Goal: Task Accomplishment & Management: Manage account settings

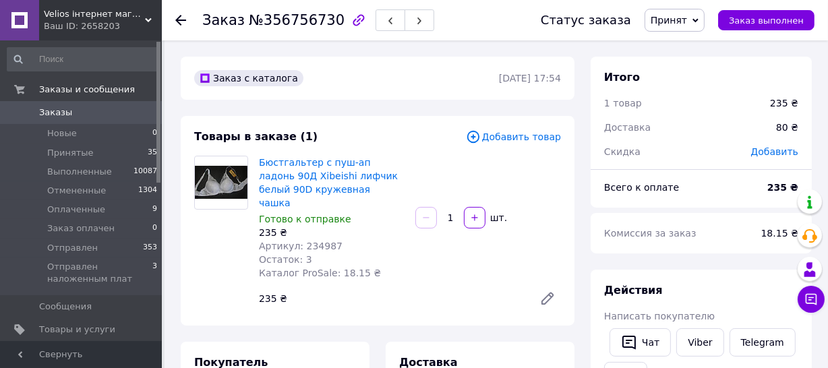
click at [687, 25] on span "Принят" at bounding box center [669, 20] width 36 height 11
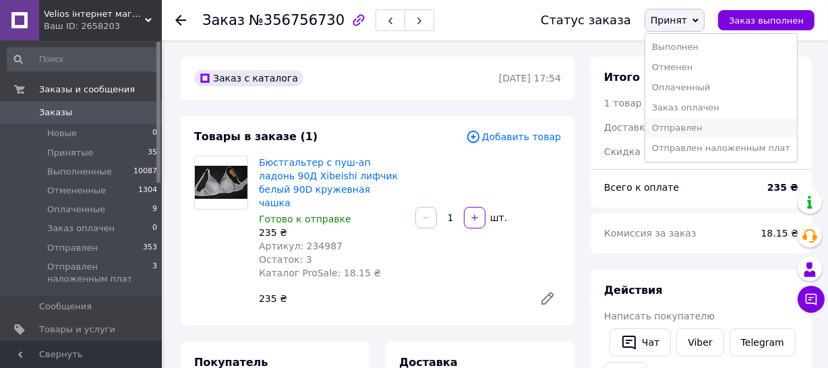
click at [689, 127] on li "Отправлен" at bounding box center [721, 128] width 152 height 20
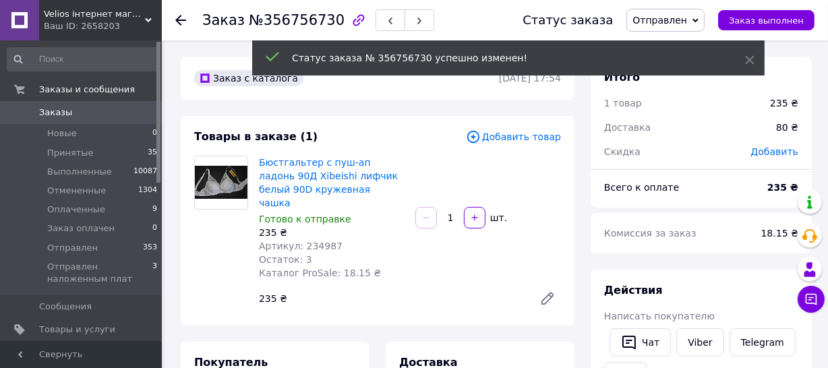
click at [47, 114] on span "Заказы" at bounding box center [55, 113] width 33 height 12
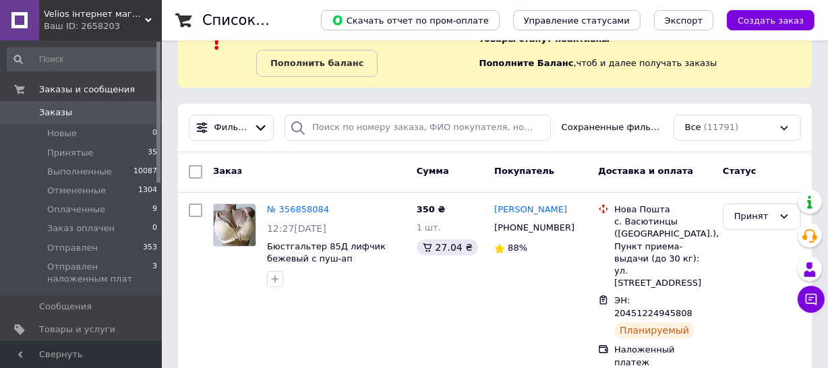
scroll to position [122, 0]
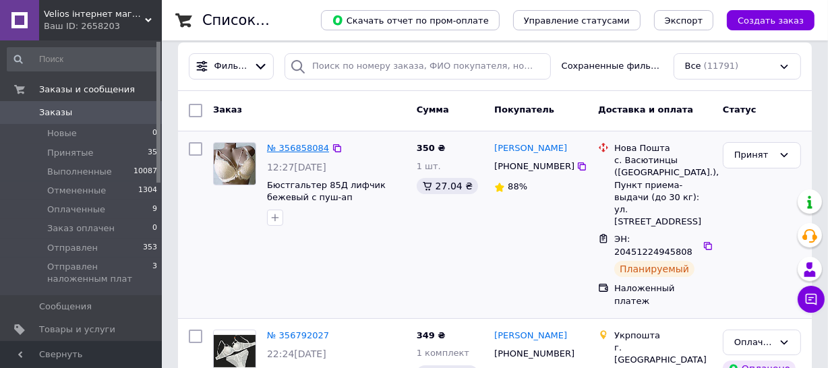
click at [289, 148] on link "№ 356858084" at bounding box center [298, 148] width 62 height 10
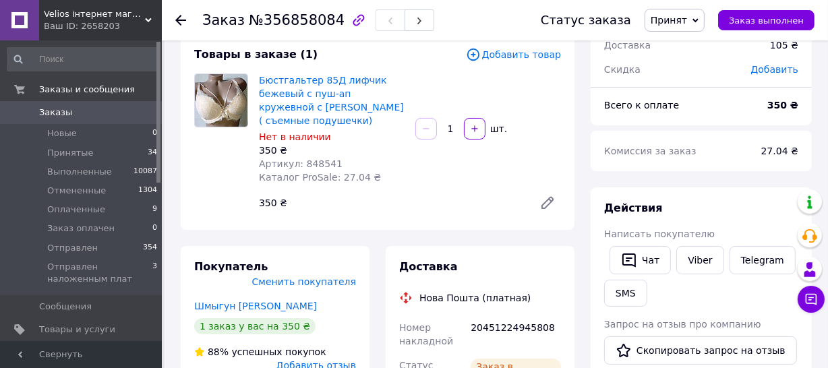
scroll to position [61, 0]
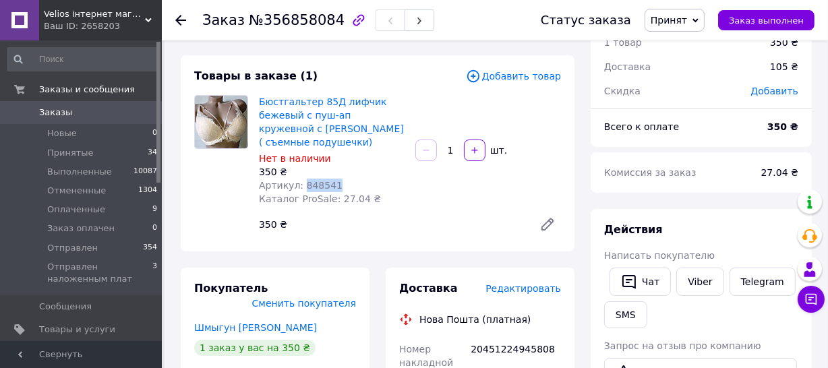
drag, startPoint x: 331, startPoint y: 185, endPoint x: 303, endPoint y: 180, distance: 28.8
click at [303, 180] on div "Артикул: 848541" at bounding box center [332, 185] width 146 height 13
copy span "848541"
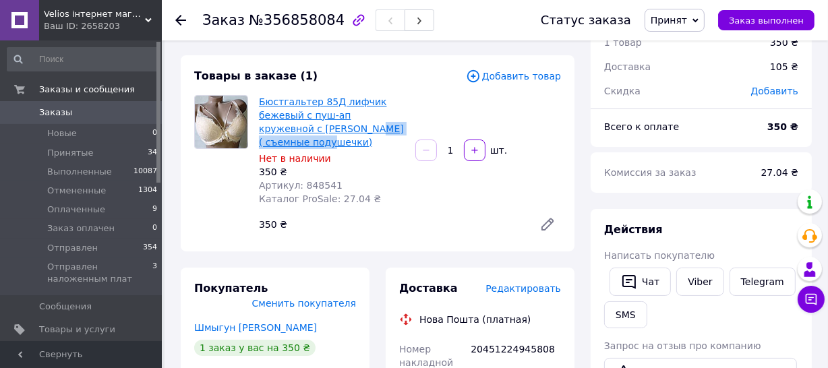
drag, startPoint x: 397, startPoint y: 128, endPoint x: 309, endPoint y: 126, distance: 88.3
click at [309, 126] on span "Бюстгальтер 85Д лифчик бежевый с пуш-ап кружевной с [PERSON_NAME] ( съемные под…" at bounding box center [332, 122] width 146 height 54
copy link "Censored ( съемные"
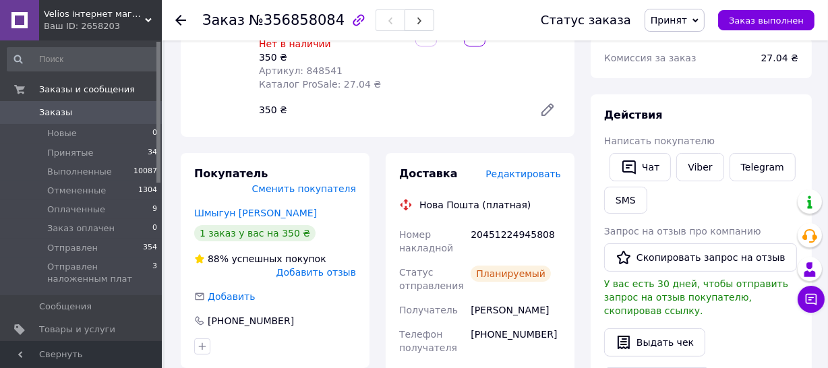
scroll to position [183, 0]
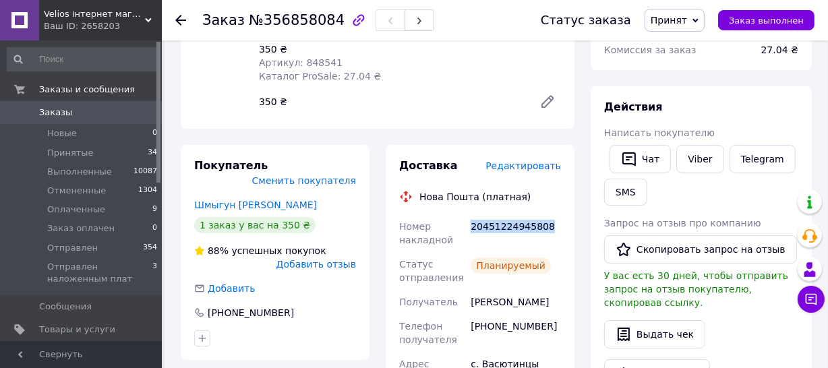
drag, startPoint x: 547, startPoint y: 225, endPoint x: 469, endPoint y: 229, distance: 77.6
click at [469, 229] on div "20451224945808" at bounding box center [516, 233] width 96 height 38
copy div "20451224945808"
drag, startPoint x: 546, startPoint y: 324, endPoint x: 479, endPoint y: 326, distance: 67.4
click at [479, 326] on div "[PHONE_NUMBER]" at bounding box center [516, 333] width 96 height 38
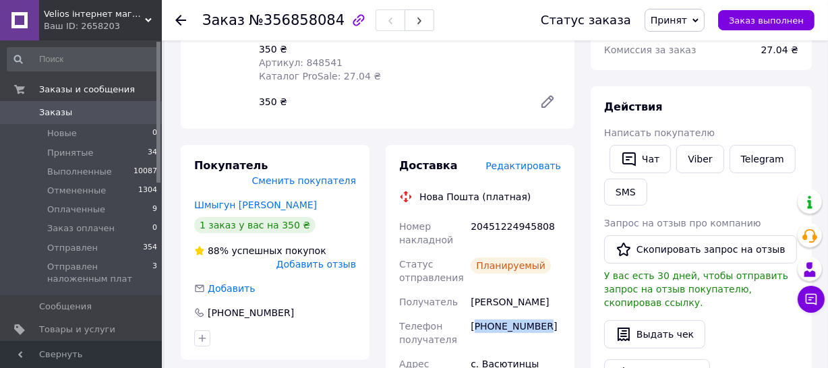
copy div "380662488565"
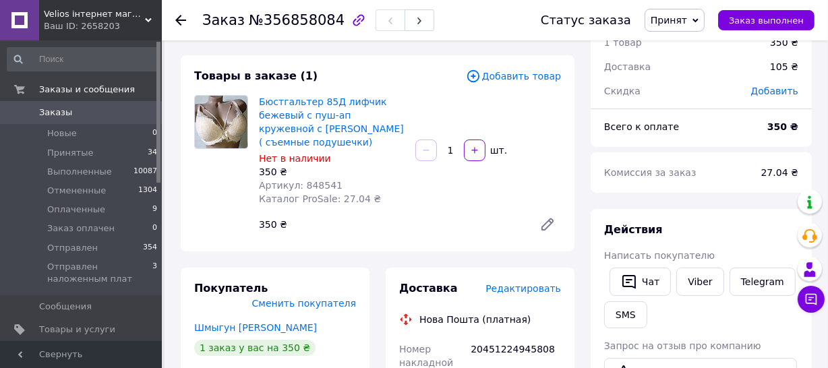
scroll to position [0, 0]
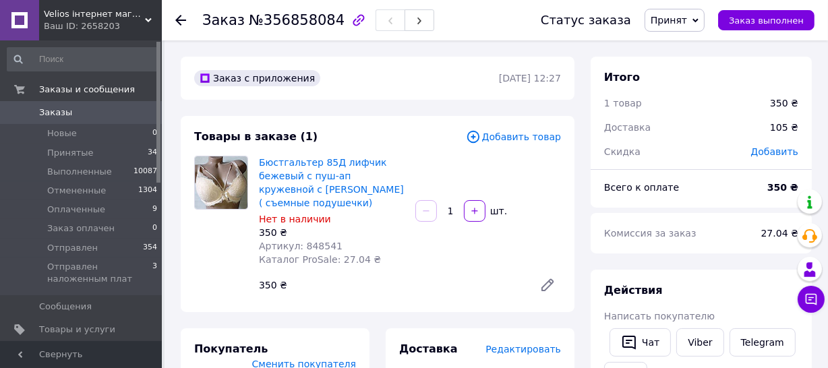
click at [699, 20] on span "Принят" at bounding box center [674, 20] width 60 height 23
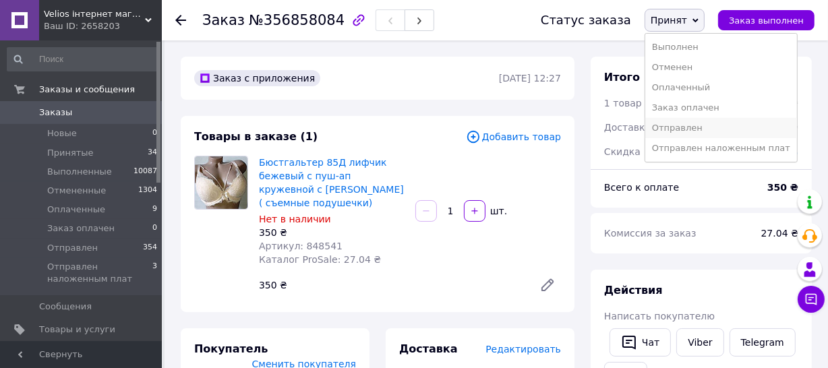
click at [686, 123] on li "Отправлен" at bounding box center [721, 128] width 152 height 20
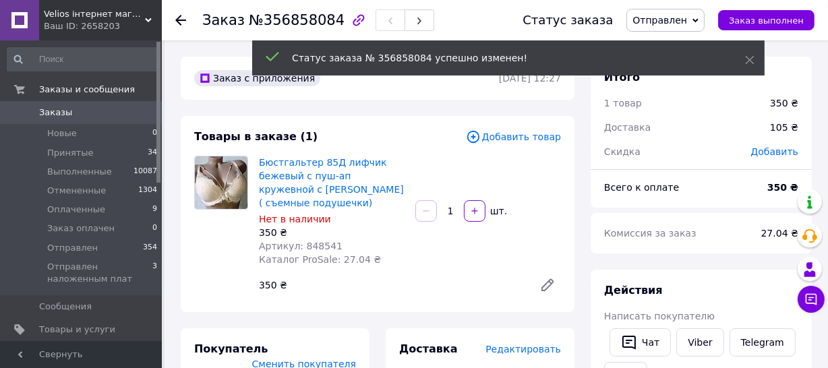
click at [40, 111] on span "Заказы" at bounding box center [55, 113] width 33 height 12
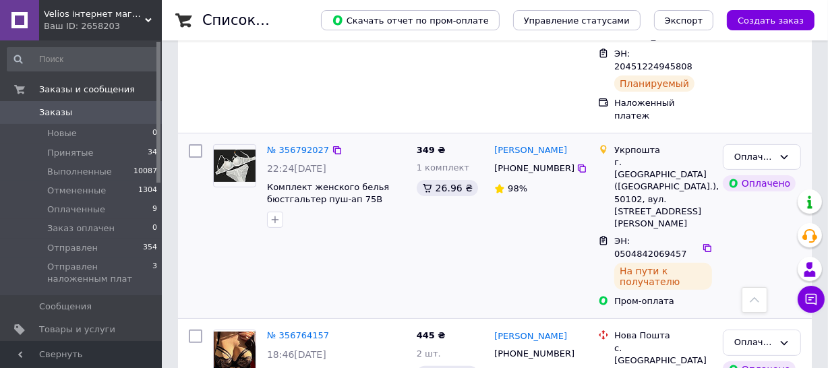
scroll to position [306, 0]
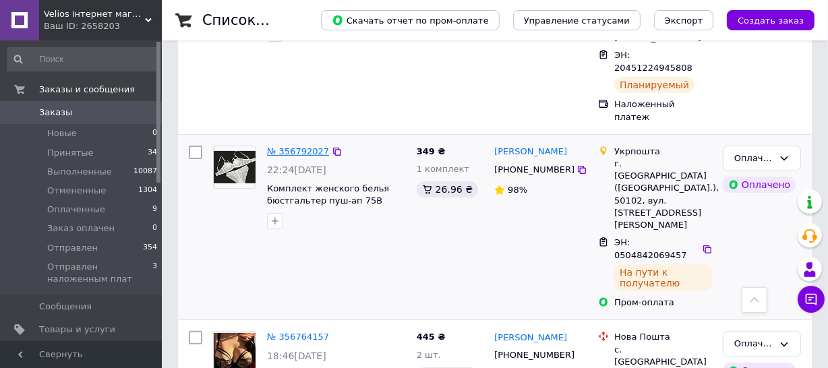
click at [289, 146] on link "№ 356792027" at bounding box center [298, 151] width 62 height 10
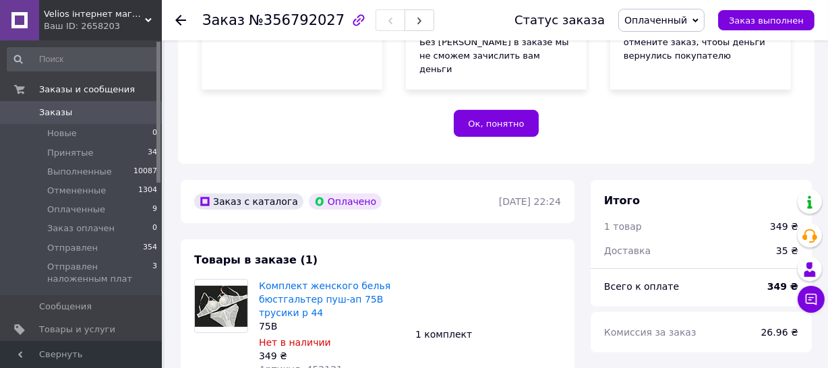
scroll to position [367, 0]
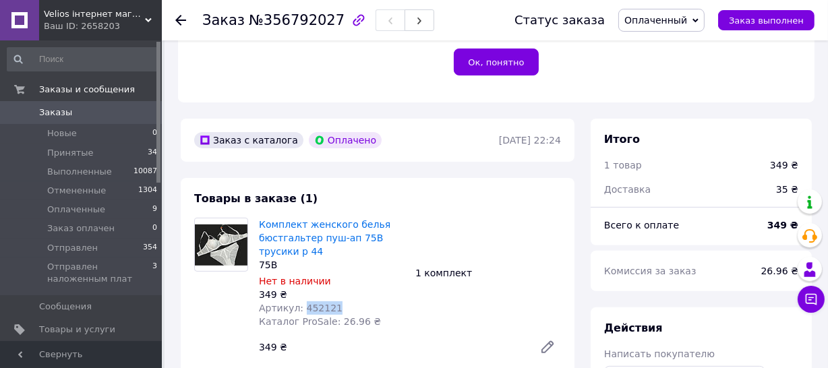
drag, startPoint x: 330, startPoint y: 282, endPoint x: 299, endPoint y: 283, distance: 30.4
click at [299, 303] on span "Артикул: 452121" at bounding box center [301, 308] width 84 height 11
copy span "452121"
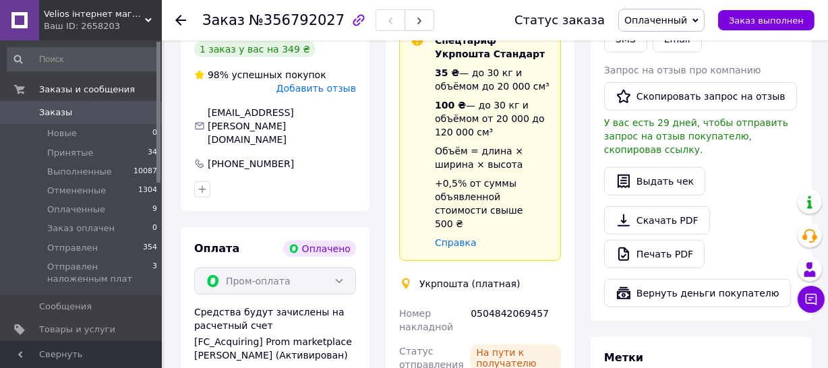
scroll to position [796, 0]
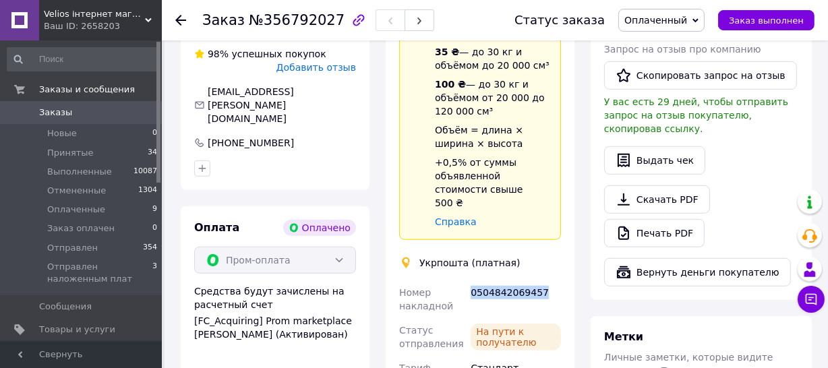
drag, startPoint x: 541, startPoint y: 253, endPoint x: 472, endPoint y: 256, distance: 69.5
click at [472, 280] on div "0504842069457" at bounding box center [516, 299] width 96 height 38
copy div "0504842069457"
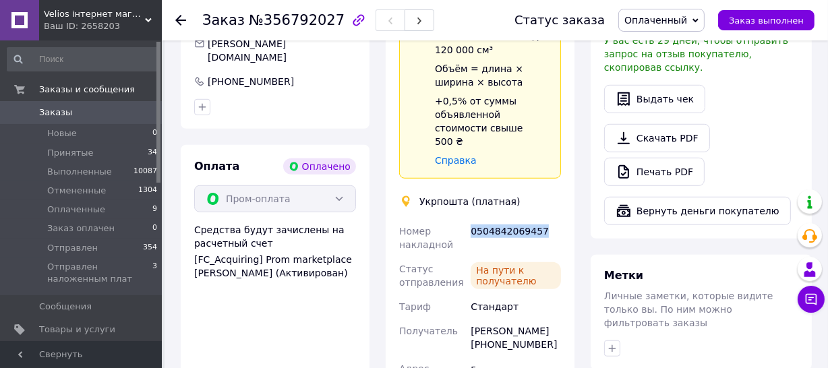
drag, startPoint x: 541, startPoint y: 304, endPoint x: 479, endPoint y: 303, distance: 62.7
click at [479, 319] on div "[PERSON_NAME] [PHONE_NUMBER]" at bounding box center [516, 338] width 96 height 38
copy div "380976999084"
click at [679, 20] on span "Оплаченный" at bounding box center [655, 20] width 63 height 11
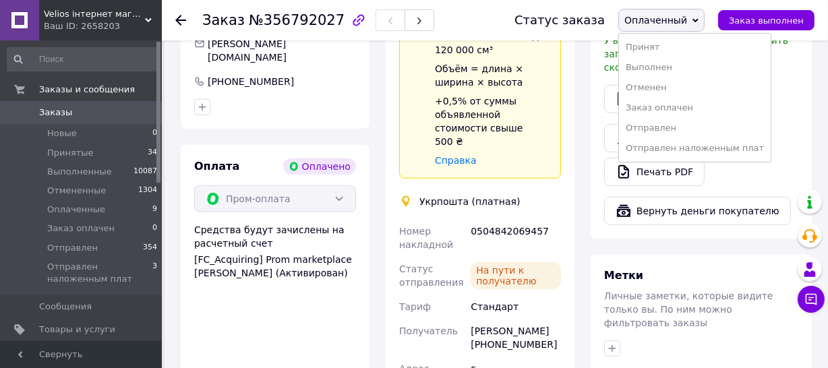
drag, startPoint x: 667, startPoint y: 130, endPoint x: 507, endPoint y: 42, distance: 182.2
click at [667, 131] on li "Отправлен" at bounding box center [695, 128] width 152 height 20
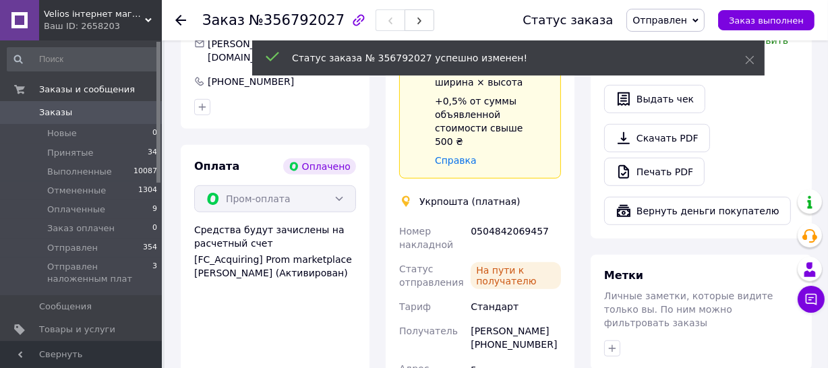
click at [55, 110] on span "Заказы" at bounding box center [55, 113] width 33 height 12
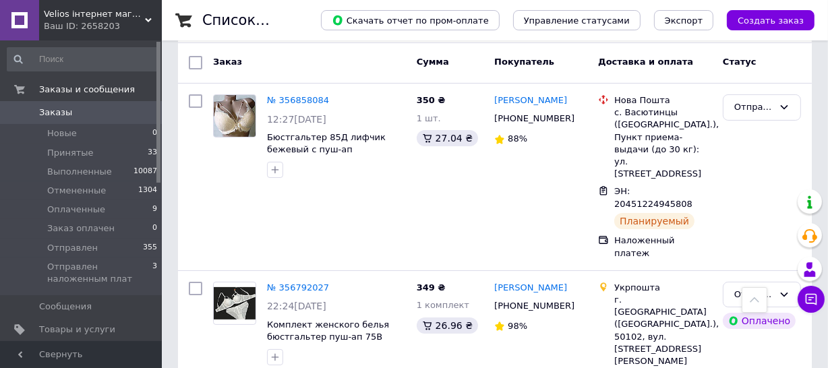
scroll to position [414, 0]
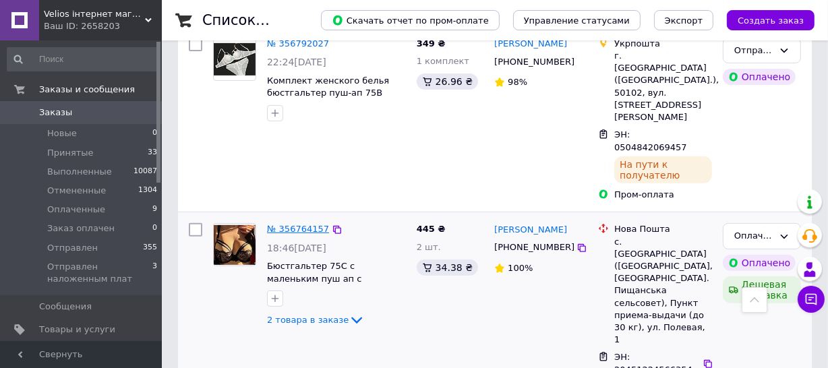
click at [309, 224] on link "№ 356764157" at bounding box center [298, 229] width 62 height 10
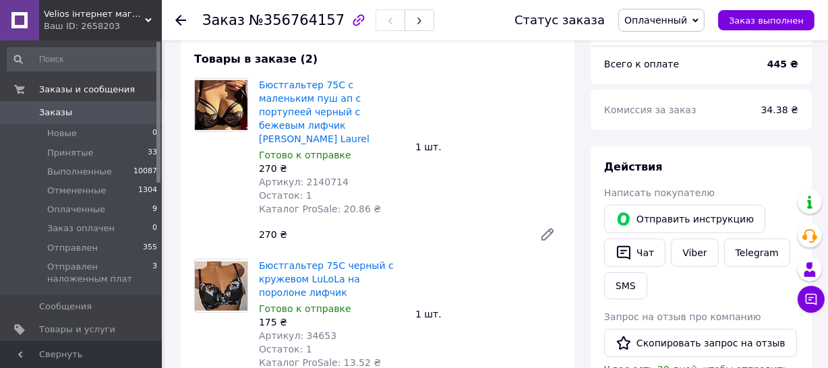
scroll to position [537, 0]
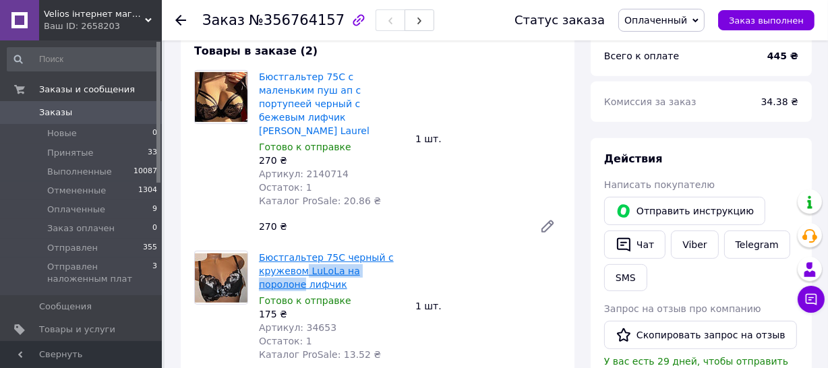
drag, startPoint x: 398, startPoint y: 218, endPoint x: 301, endPoint y: 216, distance: 97.1
click at [301, 251] on span "Бюстгальтер 75С черный с кружевом LuLoLa на поролоне лифчик" at bounding box center [332, 271] width 146 height 40
copy link "LuLoLa на поролоне"
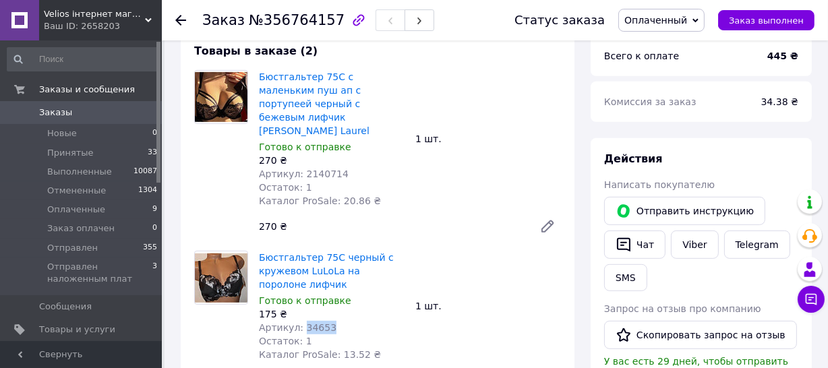
drag, startPoint x: 331, startPoint y: 272, endPoint x: 301, endPoint y: 277, distance: 30.1
click at [301, 321] on div "Артикул: 34653" at bounding box center [332, 327] width 146 height 13
copy span "34653"
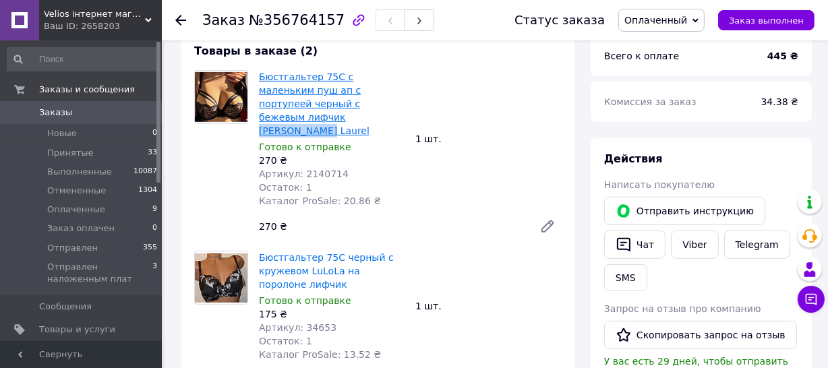
drag, startPoint x: 394, startPoint y: 74, endPoint x: 338, endPoint y: 74, distance: 55.3
click at [338, 74] on span "Бюстгальтер 75С с маленьким пуш ап с портупеей черный с бежевым лифчик [PERSON_…" at bounding box center [332, 103] width 146 height 67
copy link "Kaur's Laurel"
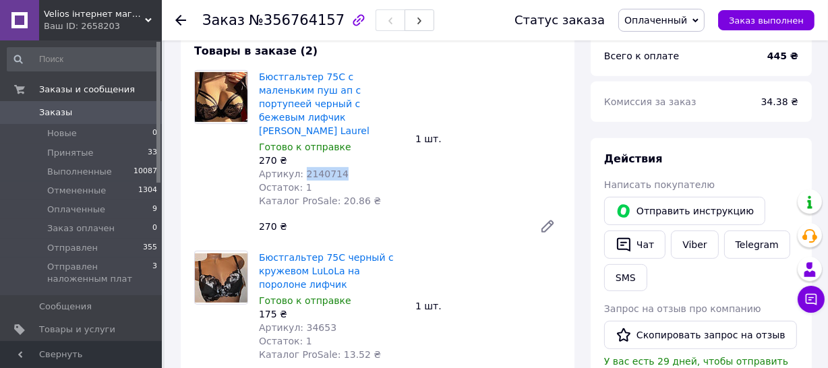
drag, startPoint x: 342, startPoint y: 119, endPoint x: 301, endPoint y: 122, distance: 40.6
click at [301, 167] on div "Артикул: 2140714" at bounding box center [332, 173] width 146 height 13
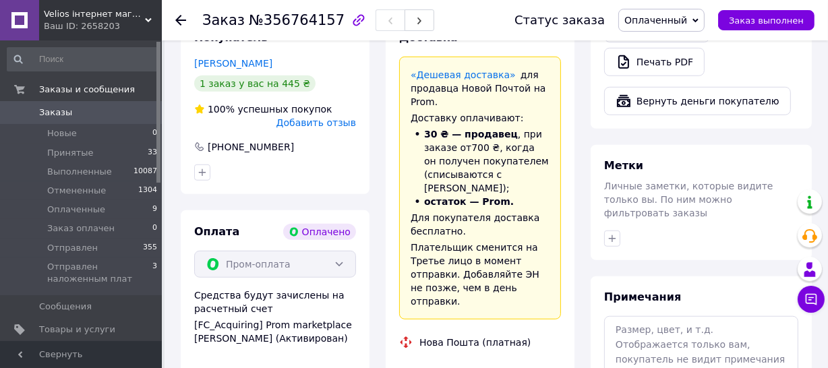
scroll to position [965, 0]
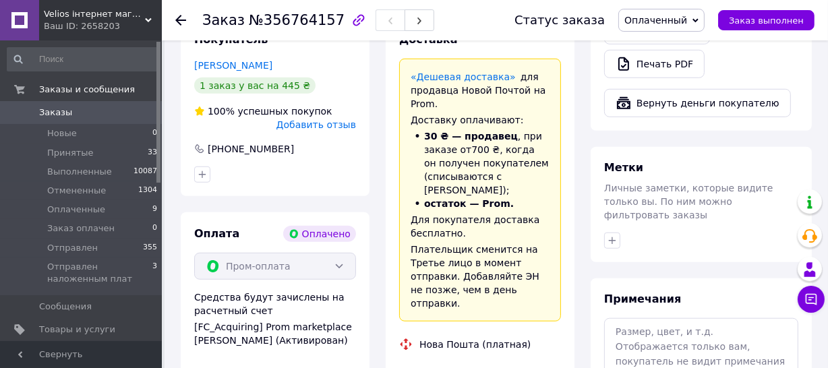
click at [682, 21] on span "Оплаченный" at bounding box center [655, 20] width 63 height 11
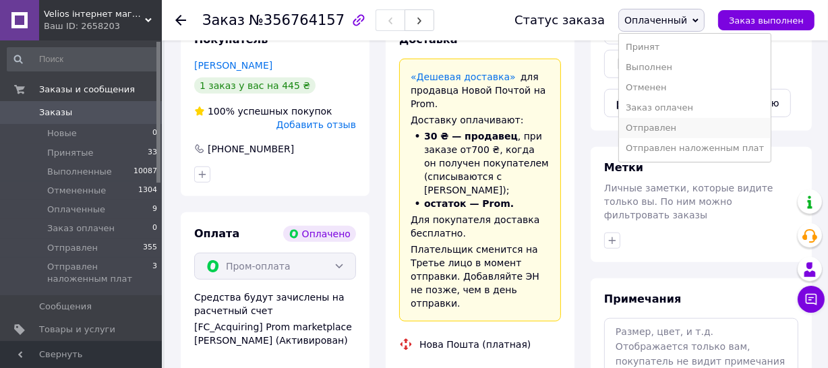
click at [675, 125] on li "Отправлен" at bounding box center [695, 128] width 152 height 20
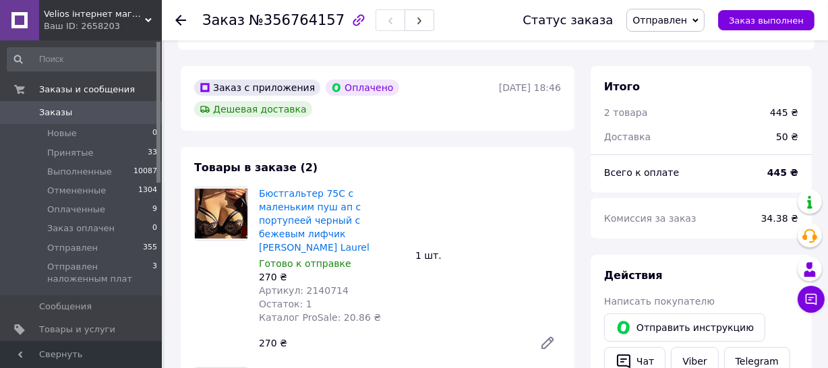
scroll to position [414, 0]
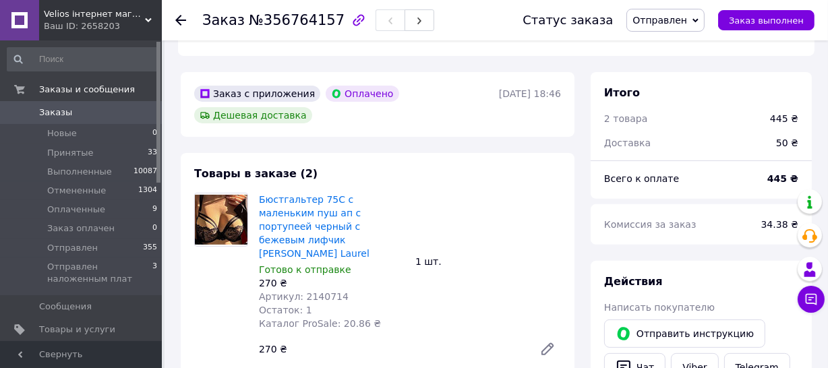
click at [45, 104] on link "Заказы 0" at bounding box center [82, 112] width 165 height 23
